Goal: Communication & Community: Participate in discussion

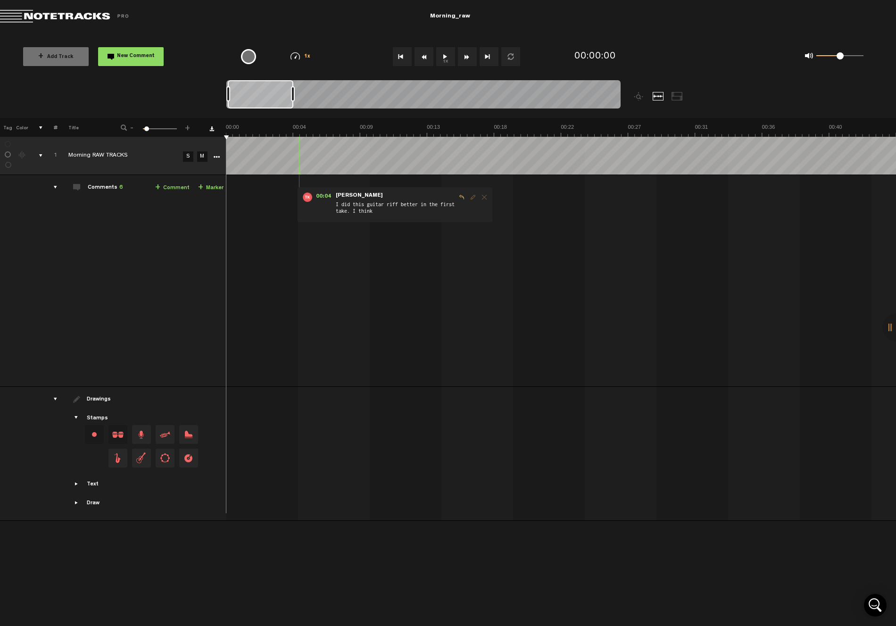
click at [677, 98] on div at bounding box center [676, 96] width 11 height 8
click at [657, 97] on div at bounding box center [657, 96] width 11 height 8
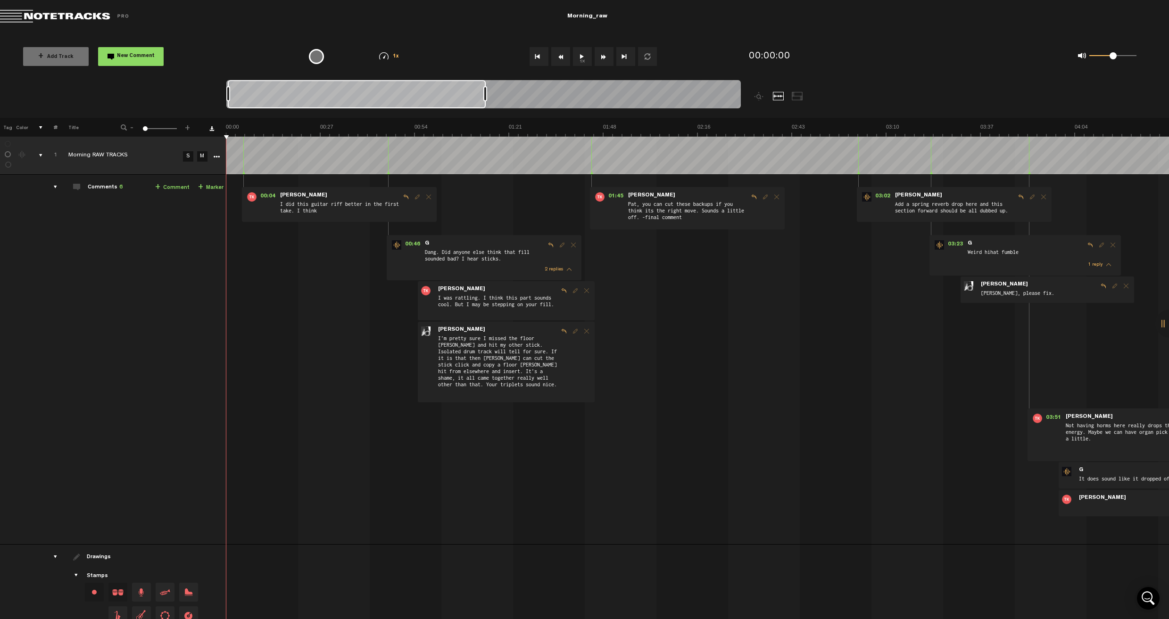
click at [143, 129] on span at bounding box center [145, 128] width 5 height 5
click at [223, 155] on tr "1 Morning RAW TRACKS S M Export to Headliner Update Download Download original …" at bounding box center [584, 156] width 1169 height 38
click at [174, 188] on link "+ Comment" at bounding box center [172, 187] width 34 height 11
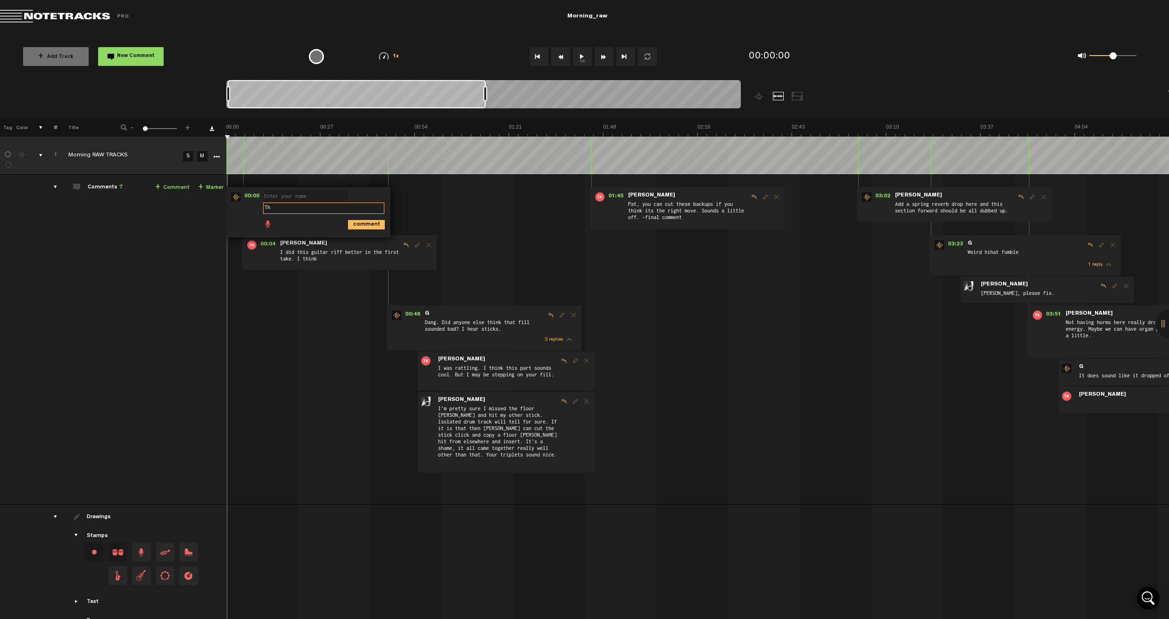
type textarea "T"
type textarea "All tracks need some extra percussion but especially this one."
click at [118, 552] on span "Drag and drop a stamp" at bounding box center [117, 552] width 19 height 19
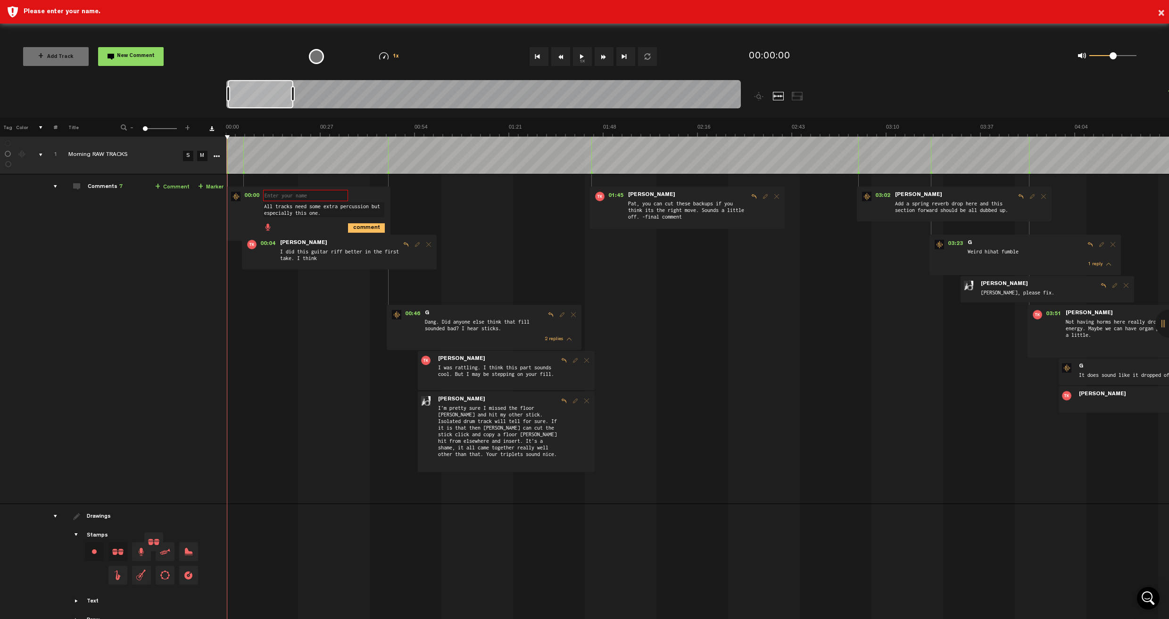
drag, startPoint x: 120, startPoint y: 548, endPoint x: 279, endPoint y: 222, distance: 362.8
click at [279, 222] on tbody "1 Morning RAW TRACKS S M Export to Headliner Update Download Download original …" at bounding box center [584, 387] width 1169 height 502
click at [275, 196] on input "text" at bounding box center [305, 195] width 85 height 11
type input "j"
type input "[PERSON_NAME]"
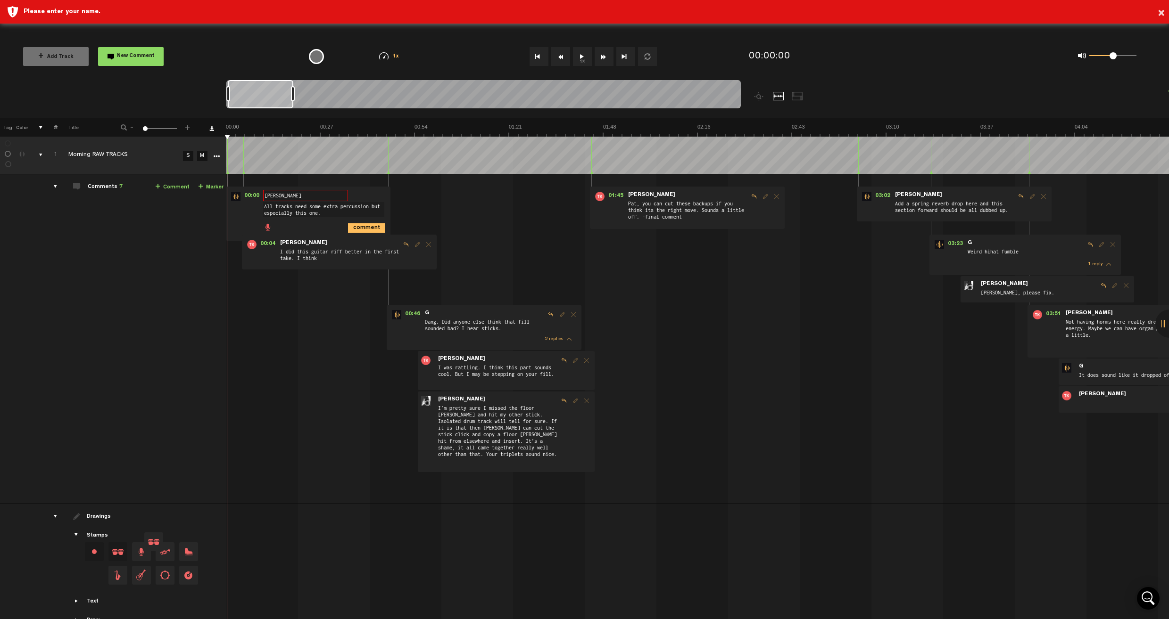
click at [290, 228] on ul "comment" at bounding box center [323, 227] width 121 height 11
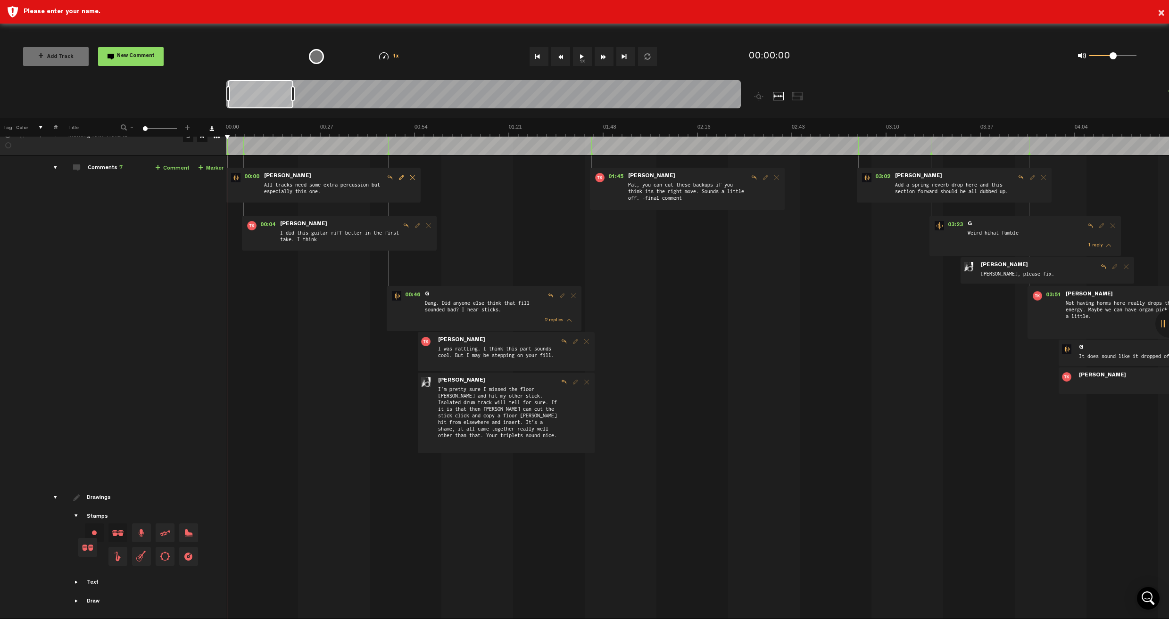
scroll to position [20, 0]
drag, startPoint x: 78, startPoint y: 582, endPoint x: 88, endPoint y: 590, distance: 12.7
click at [78, 582] on span "Showcase text" at bounding box center [77, 583] width 8 height 8
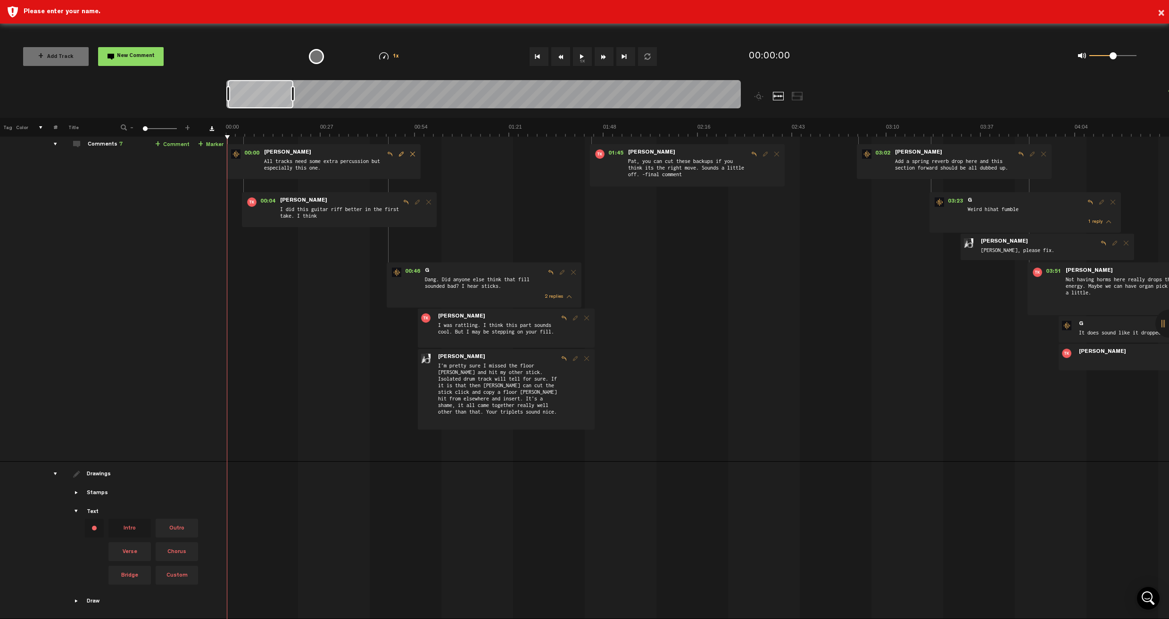
scroll to position [43, 0]
click at [77, 601] on span "Showcase draw menu" at bounding box center [77, 602] width 8 height 8
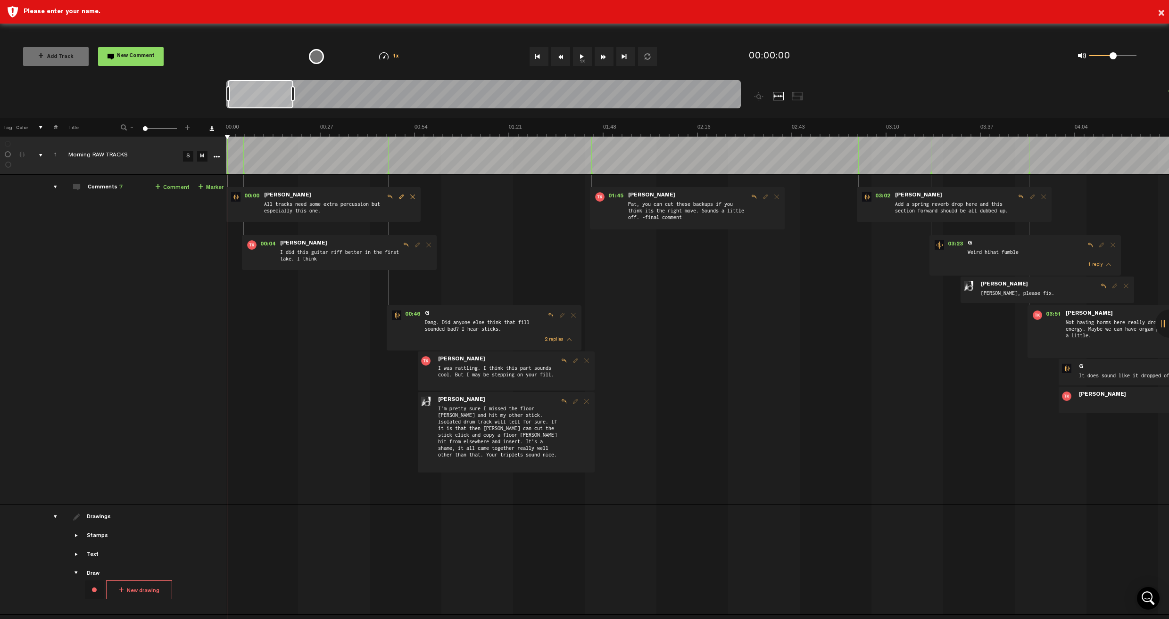
scroll to position [0, 0]
click at [78, 538] on span "Showcase stamps" at bounding box center [77, 536] width 8 height 8
click at [119, 554] on span "Drag and drop a stamp" at bounding box center [117, 552] width 19 height 19
click at [117, 556] on span "Drag and drop a stamp" at bounding box center [117, 552] width 19 height 19
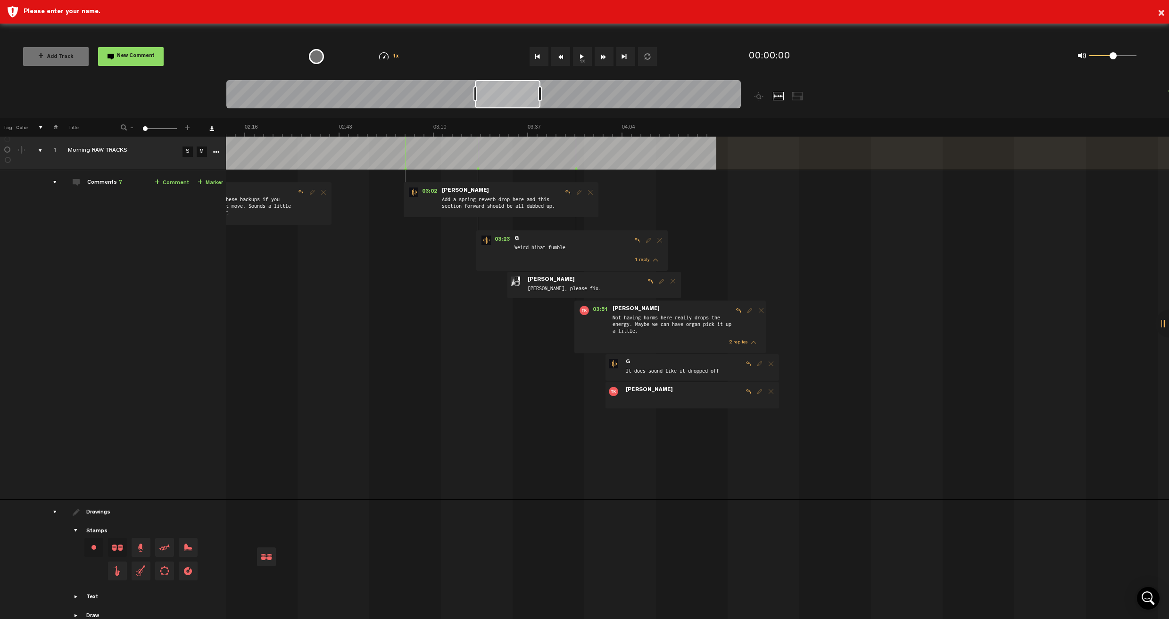
scroll to position [0, 509]
drag, startPoint x: 117, startPoint y: 556, endPoint x: 254, endPoint y: 523, distance: 140.5
click at [255, 524] on tr "Drawings Stamps Text Intro" at bounding box center [584, 568] width 1169 height 134
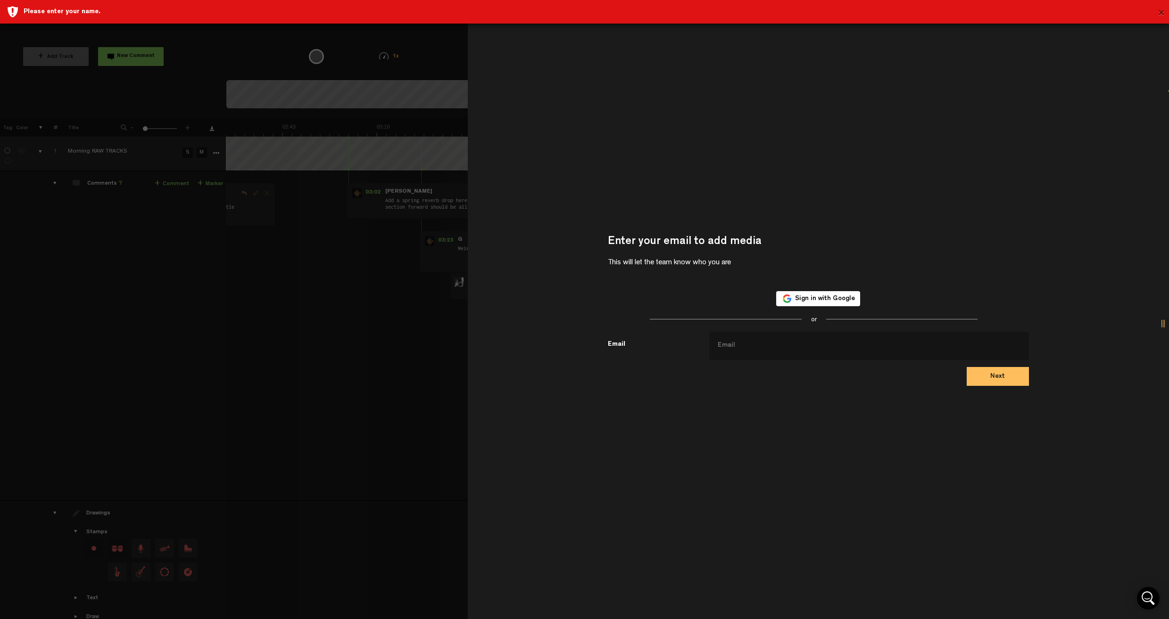
click at [895, 10] on button "×" at bounding box center [1160, 13] width 7 height 19
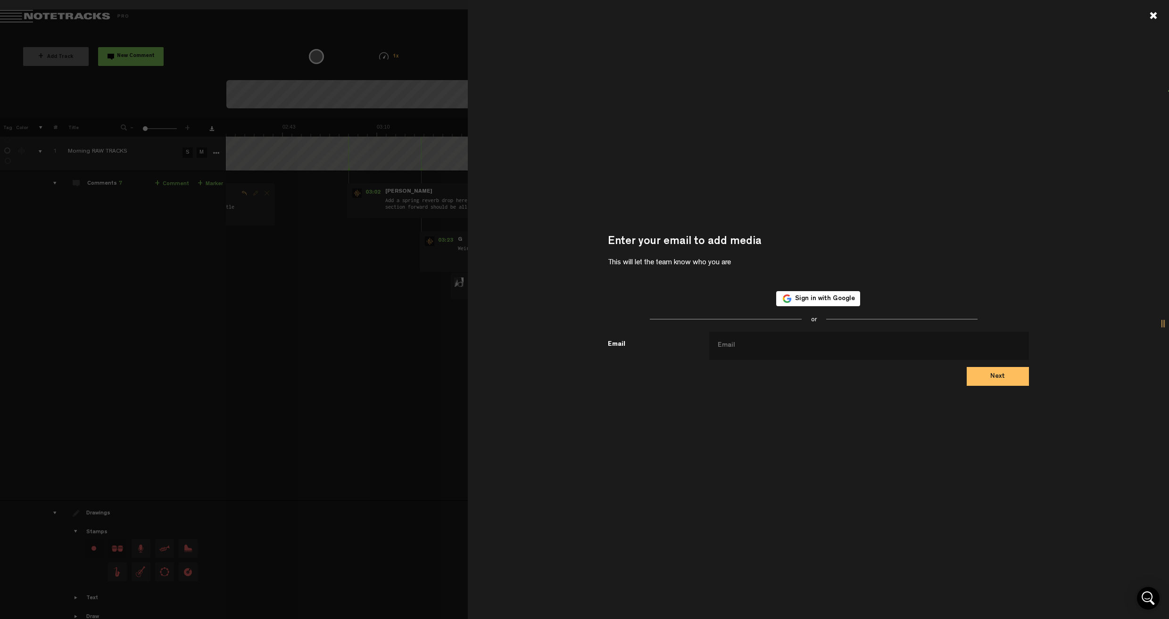
click at [895, 15] on div at bounding box center [1153, 15] width 8 height 8
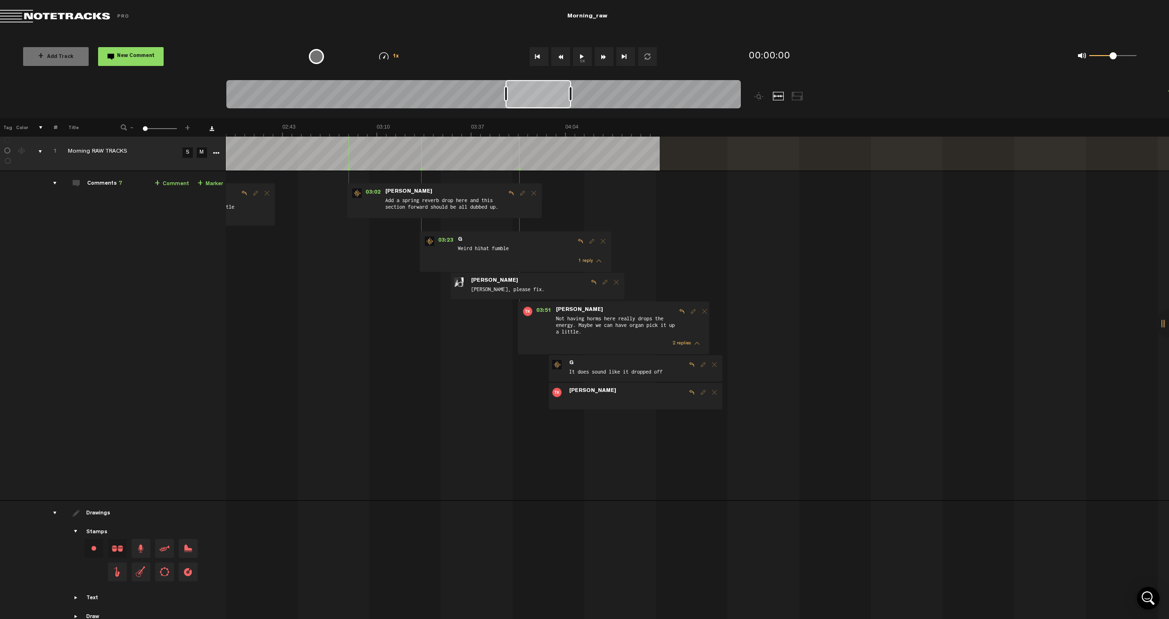
scroll to position [4, 0]
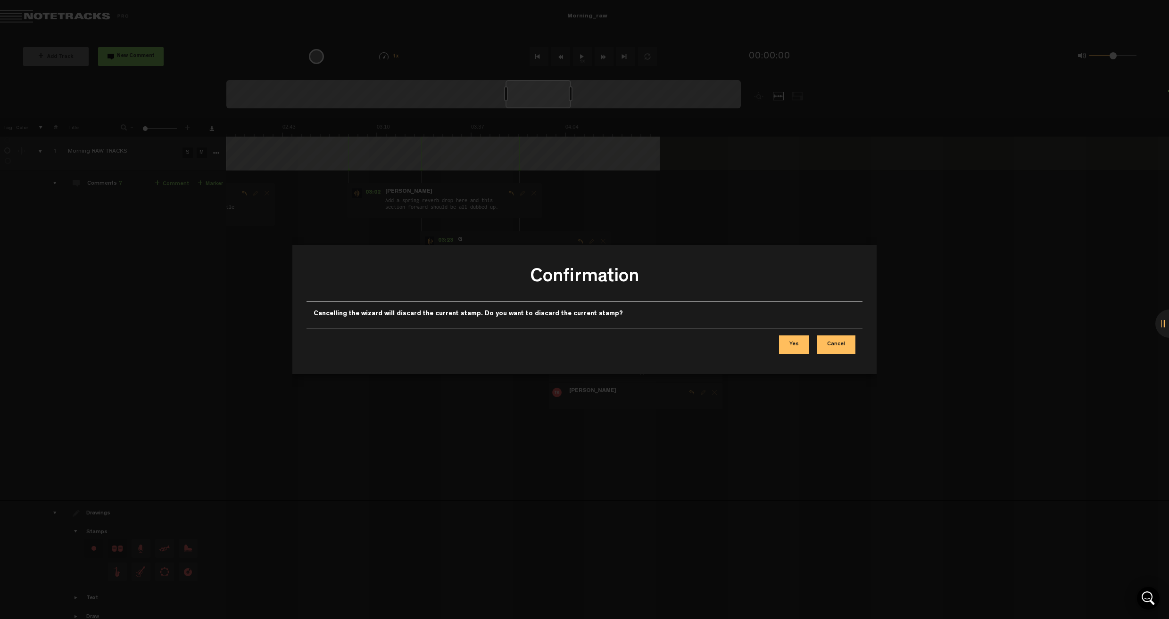
click at [799, 345] on button "Yes" at bounding box center [794, 345] width 30 height 19
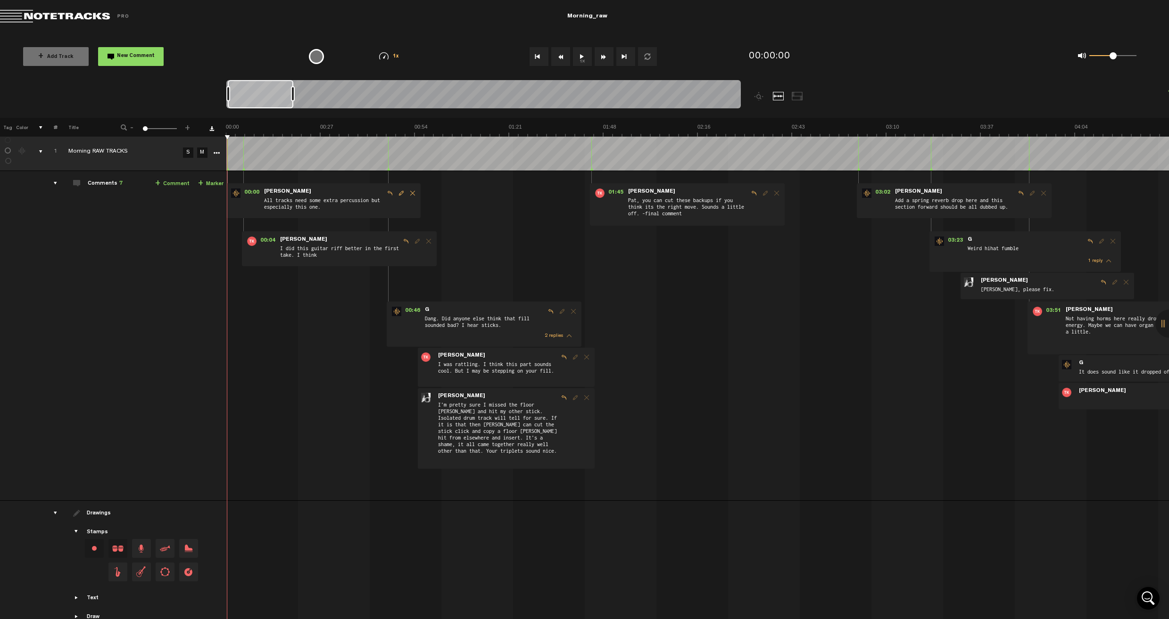
scroll to position [4, 0]
click at [580, 57] on button "1x" at bounding box center [582, 56] width 19 height 19
click at [333, 208] on span "All tracks need some extra percussion but especially this one." at bounding box center [323, 205] width 121 height 18
click at [399, 193] on span "Edit comment" at bounding box center [400, 193] width 11 height 7
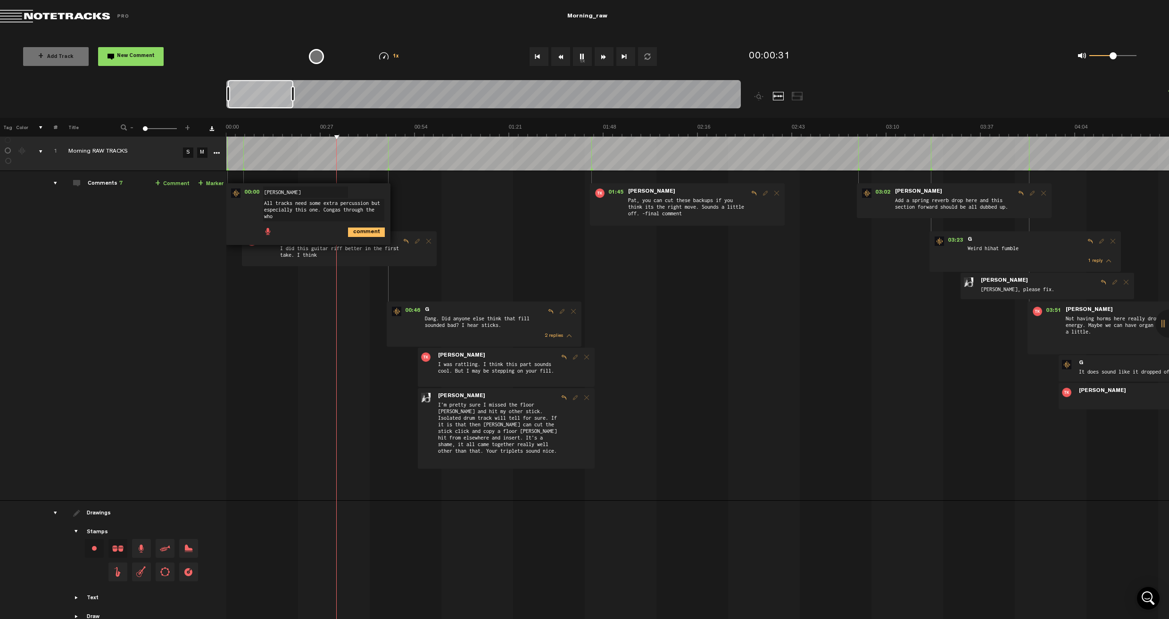
scroll to position [0, 0]
type textarea "All tracks need some extra percussion but especially this one. Congas through t…"
click at [41, 153] on div "comments, stamps & drawings" at bounding box center [37, 151] width 15 height 9
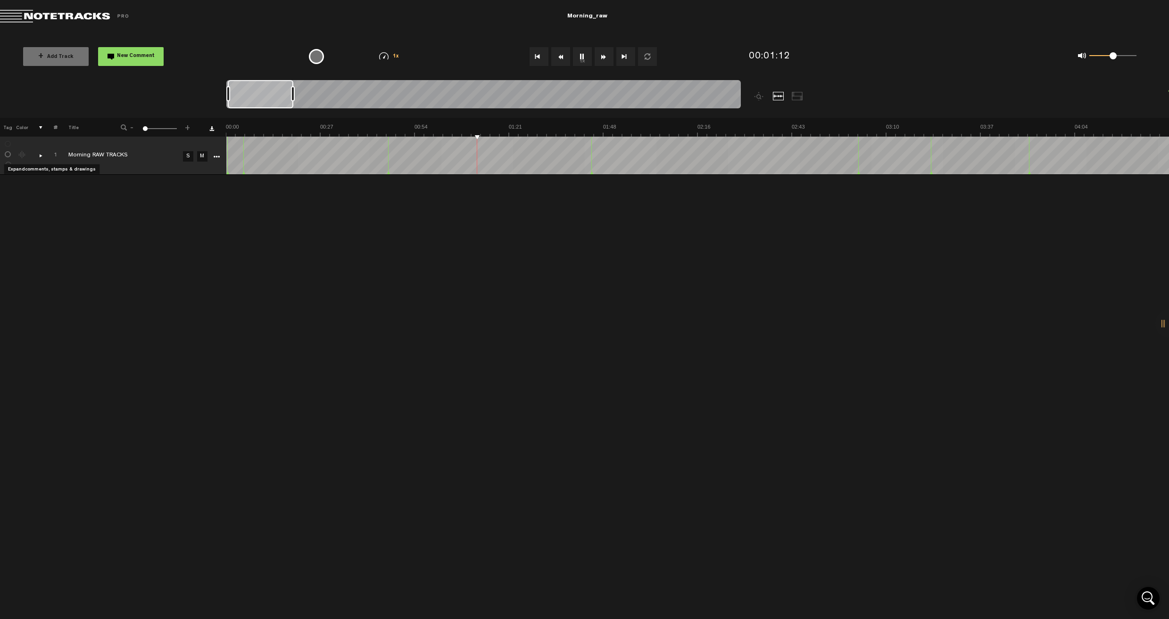
click at [41, 157] on div "comments, stamps & drawings" at bounding box center [37, 155] width 15 height 9
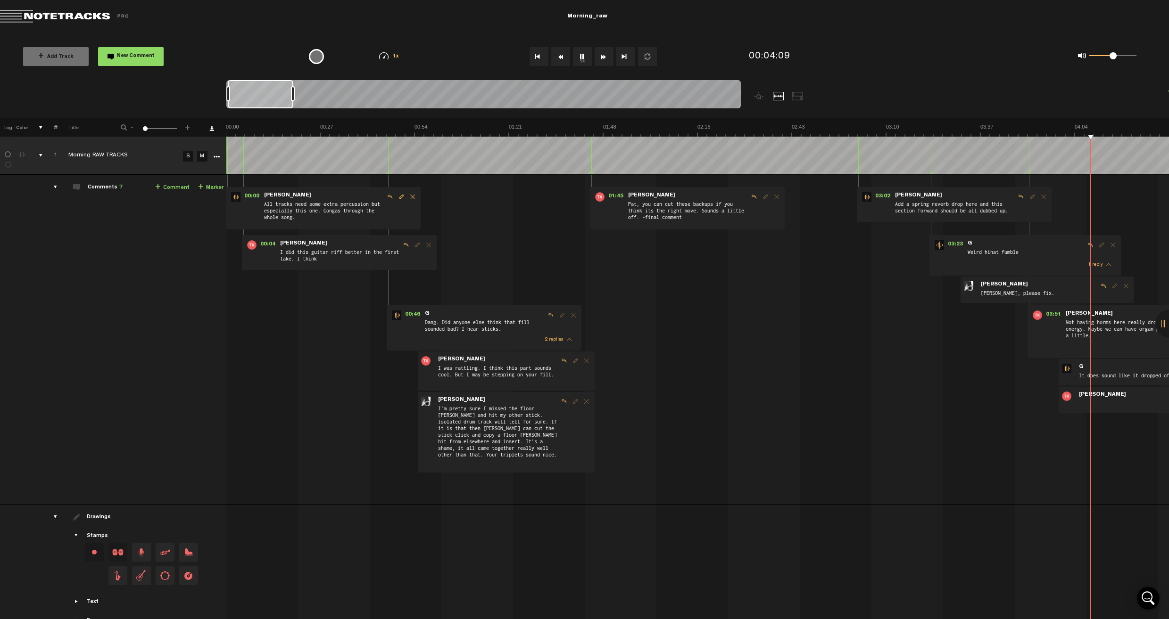
click at [341, 211] on span "All tracks need some extra percussion but especially this one. Congas through t…" at bounding box center [323, 212] width 121 height 25
click at [343, 211] on span "All tracks need some extra percussion but especially this one. Congas through t…" at bounding box center [323, 212] width 121 height 25
click at [401, 195] on span "Edit comment" at bounding box center [400, 197] width 11 height 7
click at [343, 214] on textarea "All tracks need some extra percussion but especially this one. Congas through t…" at bounding box center [323, 214] width 121 height 23
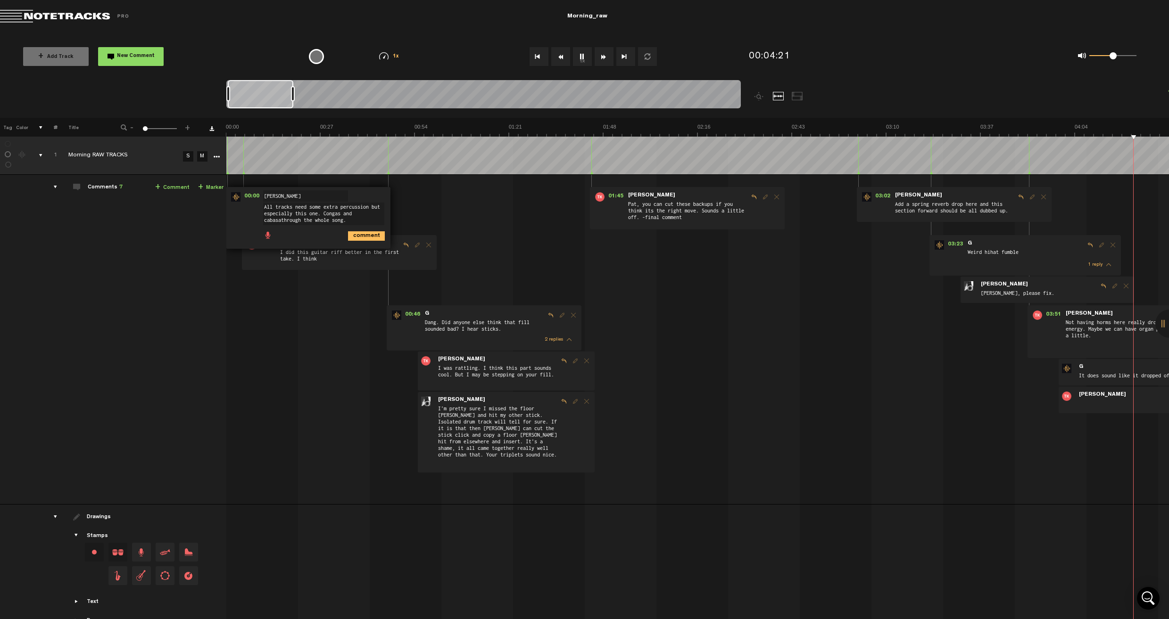
type textarea "All tracks need some extra percussion but especially this one. Congas and caban…"
click at [541, 58] on button "Go to beginning" at bounding box center [538, 56] width 19 height 19
click at [582, 57] on button "1x" at bounding box center [582, 56] width 19 height 19
click at [401, 196] on span "Edit comment" at bounding box center [400, 197] width 11 height 7
click at [367, 215] on textarea "All tracks need some extra percussion but especially this one. Congas and caban…" at bounding box center [323, 214] width 121 height 23
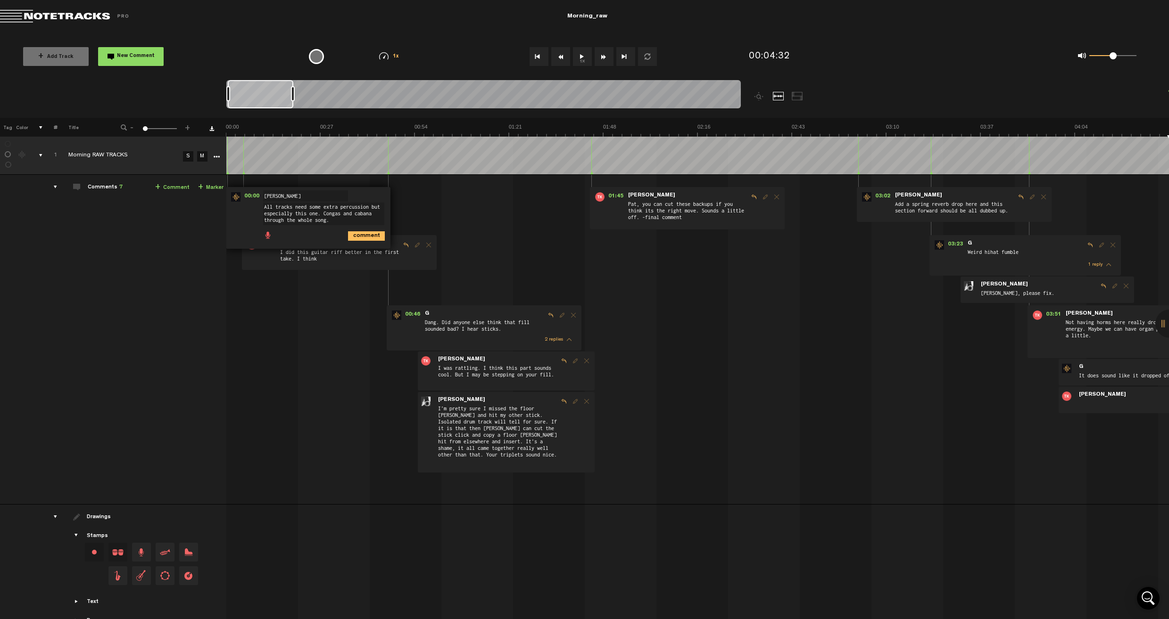
click at [370, 214] on textarea "All tracks need some extra percussion but especially this one. Congas and caban…" at bounding box center [323, 214] width 121 height 23
type textarea "All tracks need some extra percussion but especially this one. Congas and cabas…"
click at [367, 234] on icon "comment" at bounding box center [366, 235] width 37 height 9
click at [625, 54] on button "Go to end" at bounding box center [625, 56] width 19 height 19
click at [8, 144] on label at bounding box center [8, 144] width 0 height 0
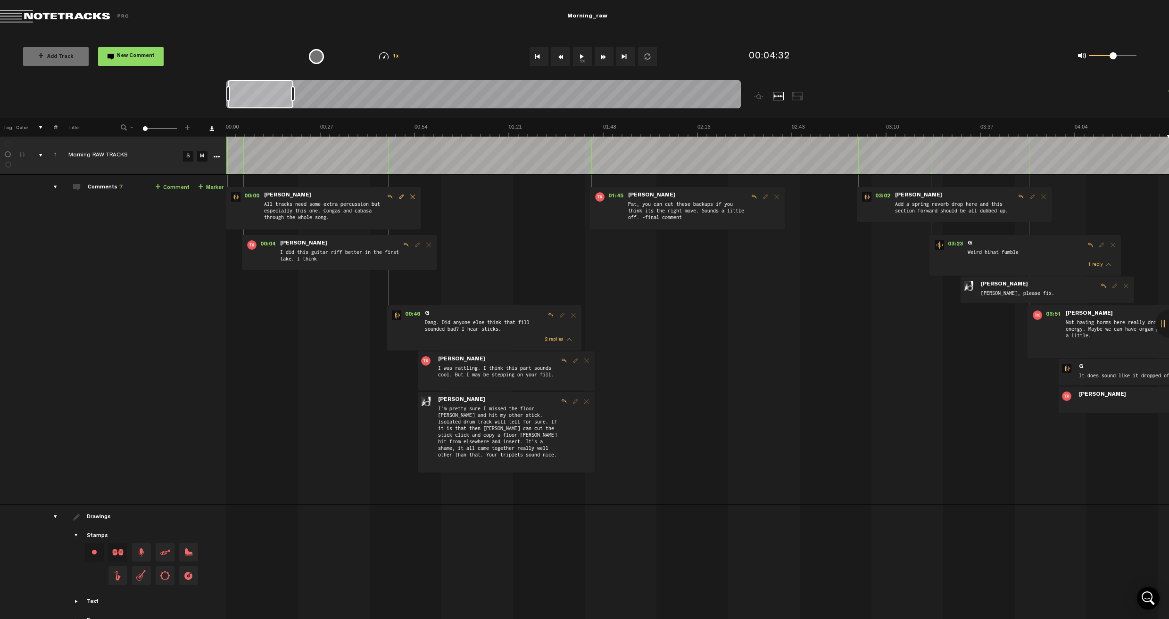
click at [8, 144] on label at bounding box center [8, 144] width 0 height 0
click at [43, 155] on td "1" at bounding box center [50, 156] width 15 height 38
click at [40, 155] on div "comments, stamps & drawings" at bounding box center [37, 155] width 15 height 9
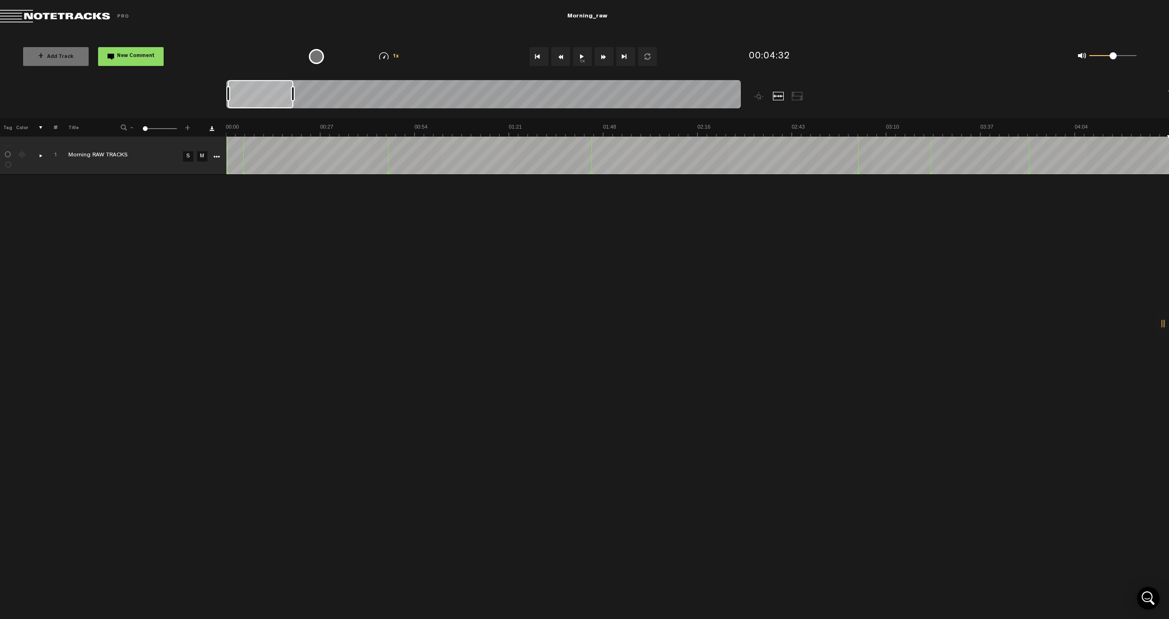
click at [41, 157] on div "comments, stamps & drawings" at bounding box center [37, 155] width 15 height 9
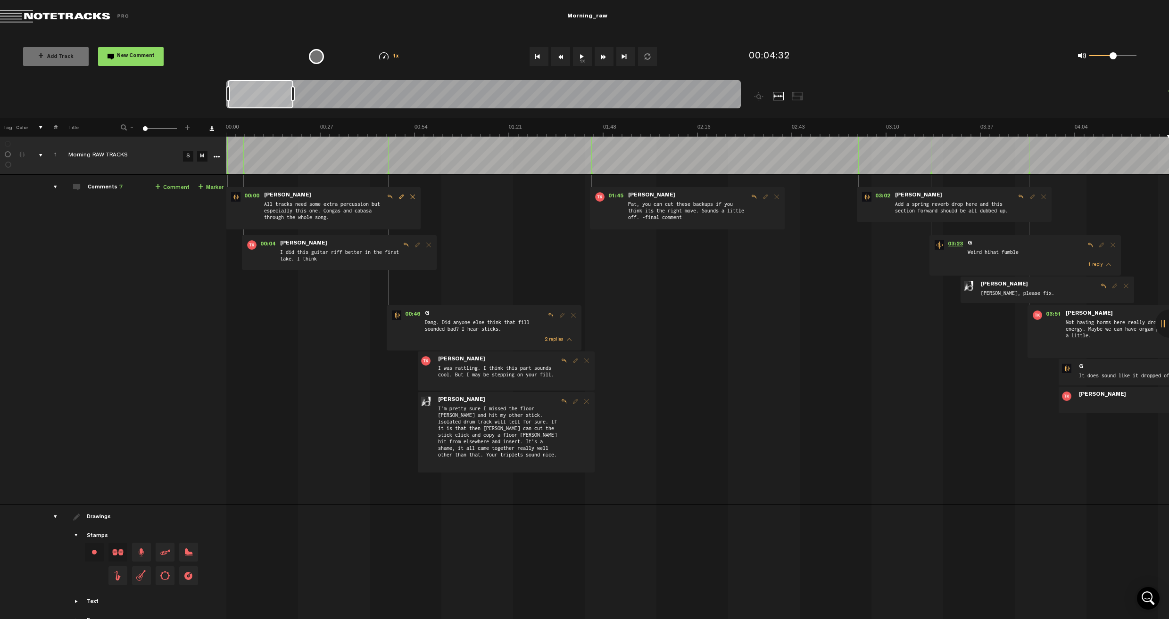
click at [895, 247] on span "03:23" at bounding box center [955, 244] width 23 height 9
click at [895, 245] on span "03:23" at bounding box center [955, 244] width 23 height 9
click at [895, 243] on span "03:23" at bounding box center [955, 244] width 23 height 9
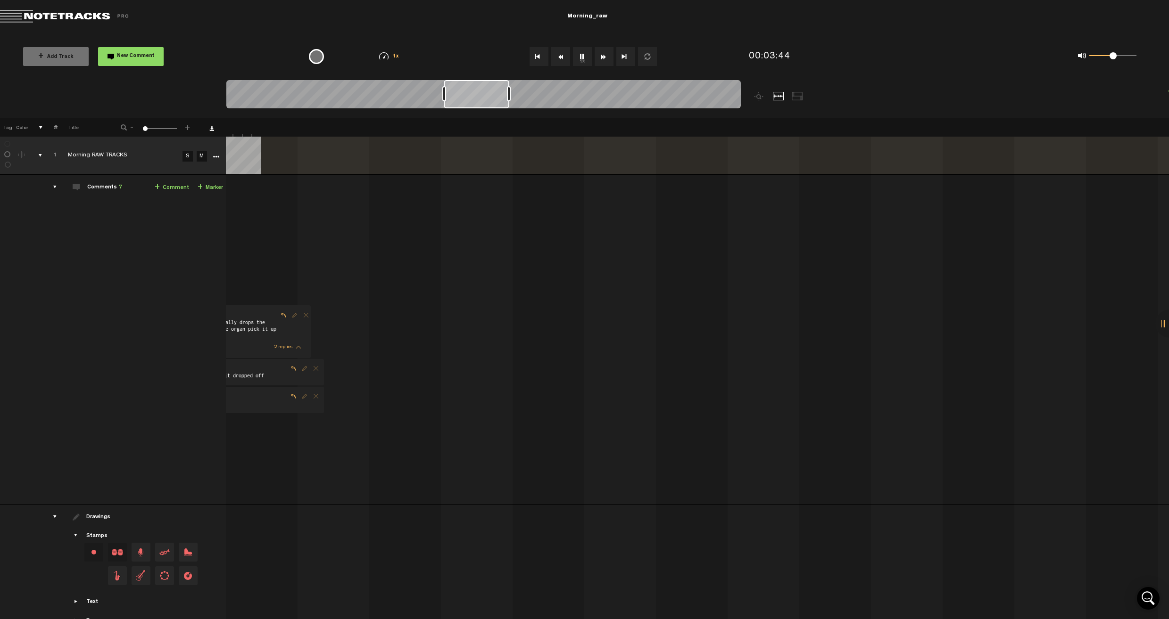
scroll to position [0, 8]
click at [536, 57] on button "Go to beginning" at bounding box center [538, 56] width 19 height 19
click at [586, 59] on button "1x" at bounding box center [582, 56] width 19 height 19
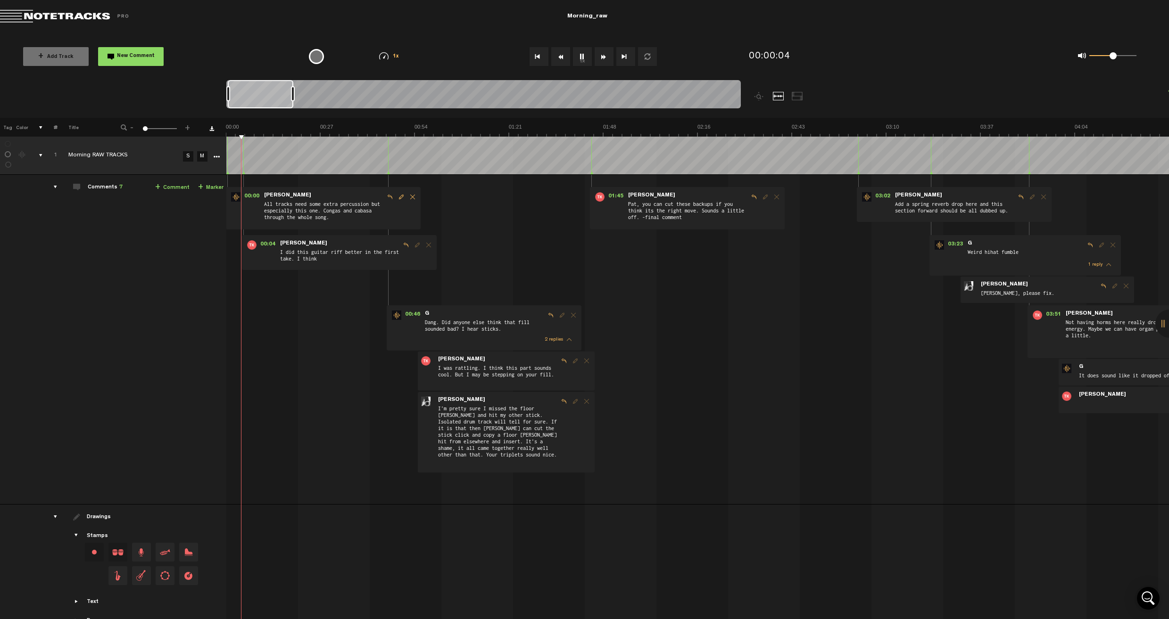
scroll to position [0, 0]
drag, startPoint x: 145, startPoint y: 129, endPoint x: 138, endPoint y: 127, distance: 6.7
click at [138, 127] on div "- 1 100 1 +" at bounding box center [155, 128] width 93 height 9
click at [319, 58] on div "{{ tooltip_message }}" at bounding box center [316, 56] width 15 height 15
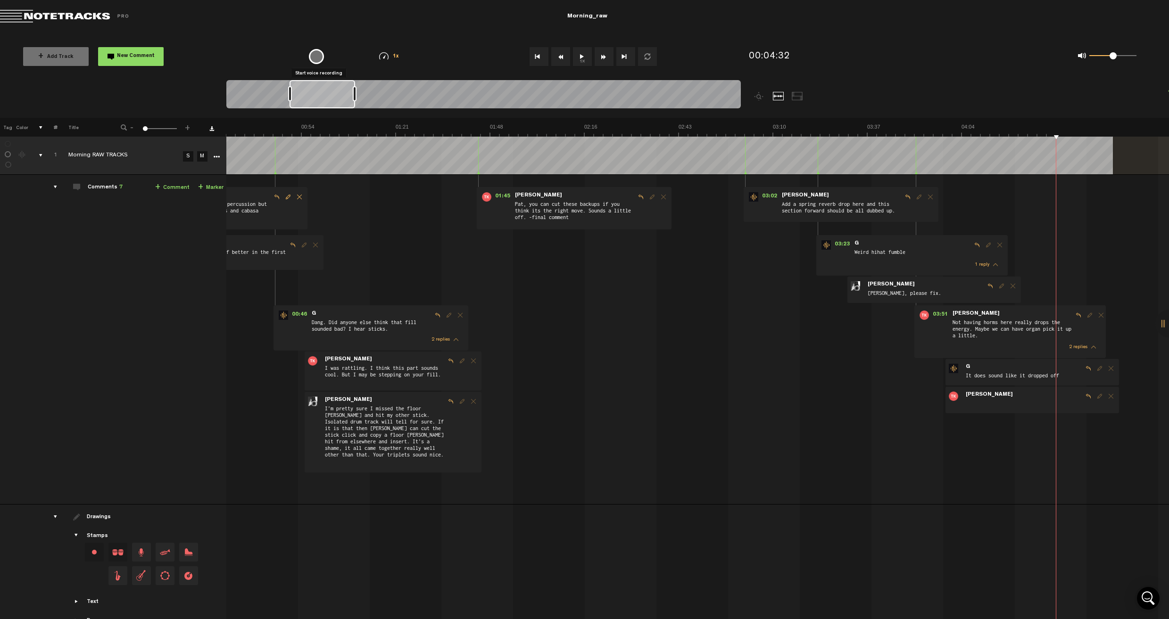
scroll to position [0, 170]
